Goal: Task Accomplishment & Management: Manage account settings

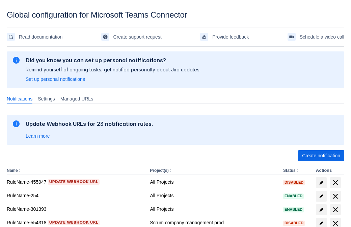
click at [321, 155] on span "Create notification" at bounding box center [321, 155] width 38 height 11
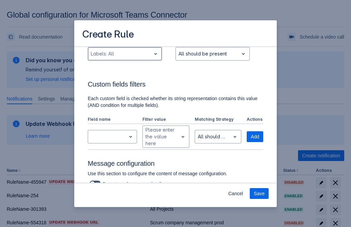
click at [125, 58] on div "Scrollable content" at bounding box center [119, 54] width 57 height 8
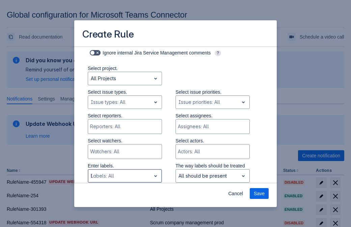
type input "923254_label"
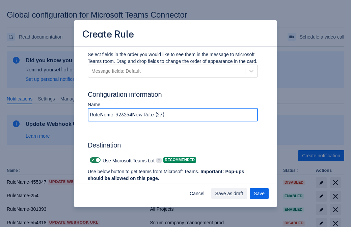
type input "RuleName-923254New Rule (27)"
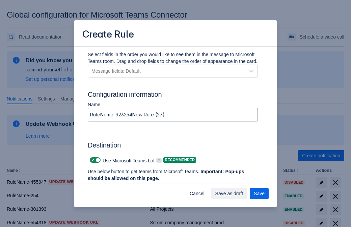
click at [92, 160] on span "Scrollable content" at bounding box center [92, 159] width 5 height 5
click at [92, 160] on input "Scrollable content" at bounding box center [92, 160] width 4 height 4
checkbox input "false"
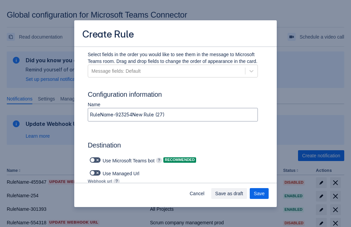
type input "https://prod-74.westus.logic.azure.com:443/workflows/f11e74d8c9ca438c8769757d73…"
click at [260, 193] on span "Save" at bounding box center [259, 193] width 11 height 11
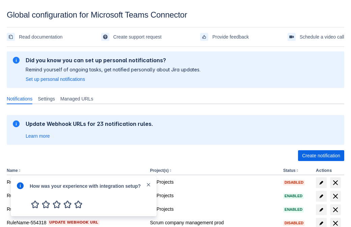
click at [22, 190] on div at bounding box center [20, 195] width 8 height 29
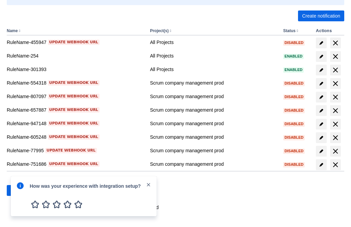
click at [22, 190] on div at bounding box center [20, 195] width 8 height 29
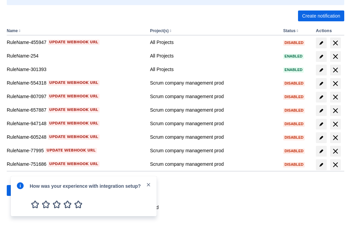
click at [22, 190] on div at bounding box center [20, 195] width 8 height 29
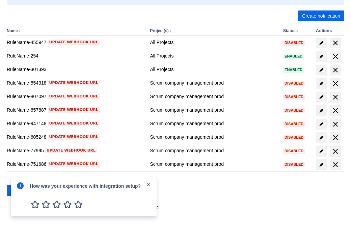
click at [22, 190] on div at bounding box center [20, 195] width 8 height 29
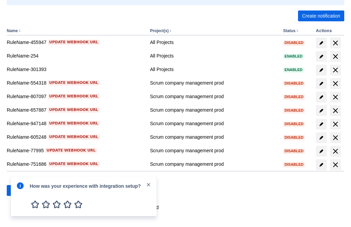
click at [22, 190] on div at bounding box center [20, 195] width 8 height 29
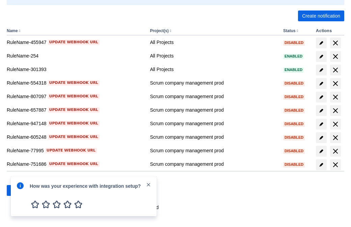
click at [22, 190] on div at bounding box center [20, 195] width 8 height 29
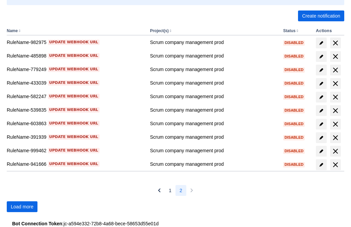
click at [22, 206] on span "Load more" at bounding box center [22, 206] width 23 height 11
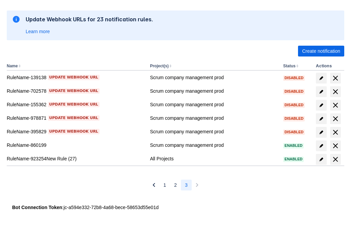
scroll to position [104, 0]
click at [336, 159] on span "delete" at bounding box center [336, 159] width 8 height 8
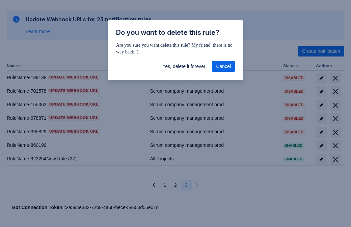
click at [184, 66] on span "Yes, delete it forever" at bounding box center [184, 66] width 43 height 11
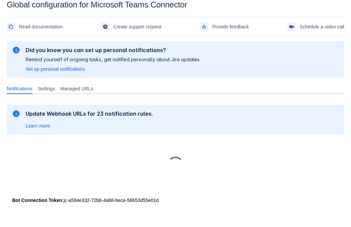
scroll to position [10, 0]
